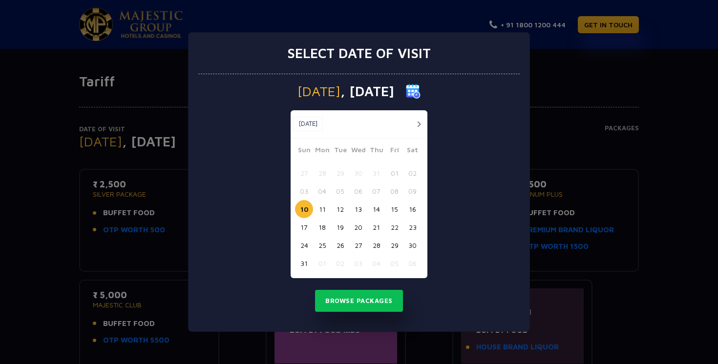
click at [424, 120] on div at bounding box center [416, 124] width 18 height 12
click at [421, 121] on button "button" at bounding box center [418, 124] width 12 height 12
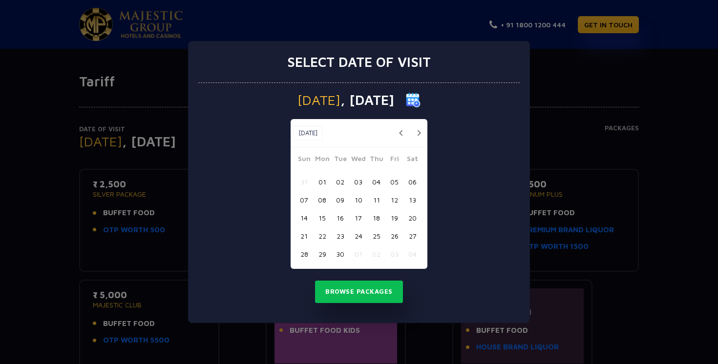
click at [379, 236] on button "25" at bounding box center [376, 236] width 18 height 18
click at [378, 290] on button "Browse Packages" at bounding box center [359, 292] width 88 height 22
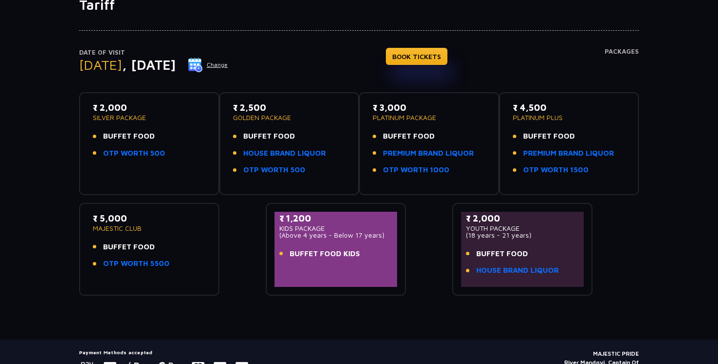
scroll to position [81, 0]
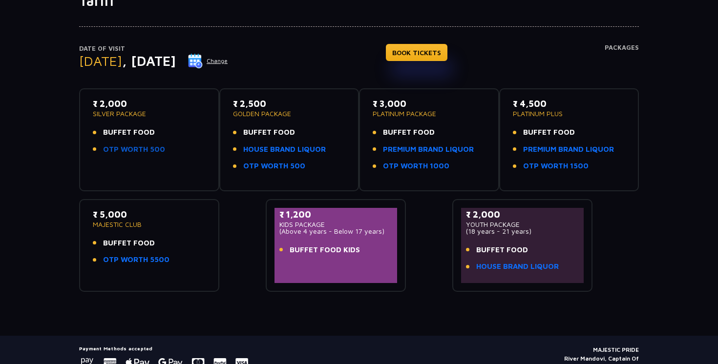
click at [125, 147] on link "OTP WORTH 500" at bounding box center [134, 149] width 62 height 11
